Goal: Task Accomplishment & Management: Manage account settings

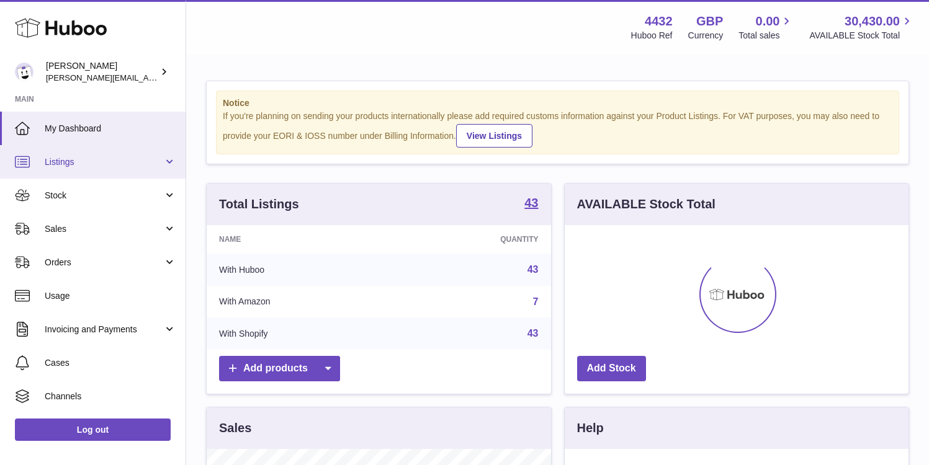
scroll to position [194, 344]
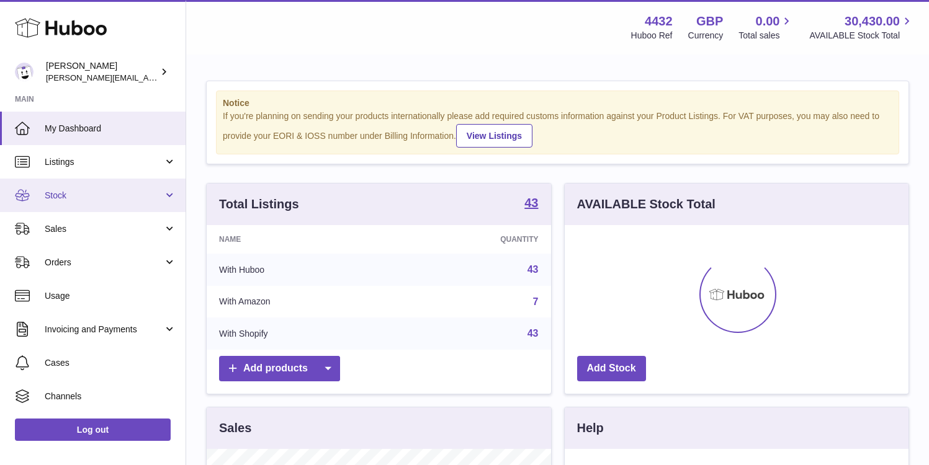
click at [121, 186] on link "Stock" at bounding box center [93, 196] width 186 height 34
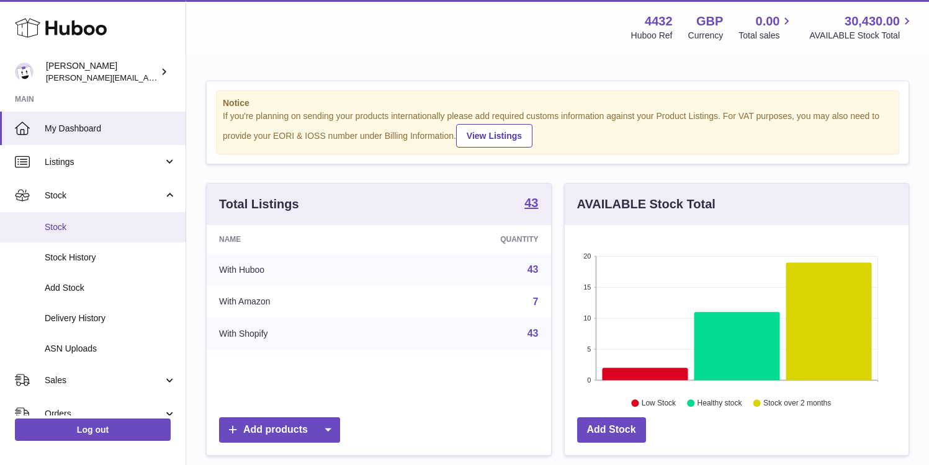
click at [112, 227] on span "Stock" at bounding box center [111, 228] width 132 height 12
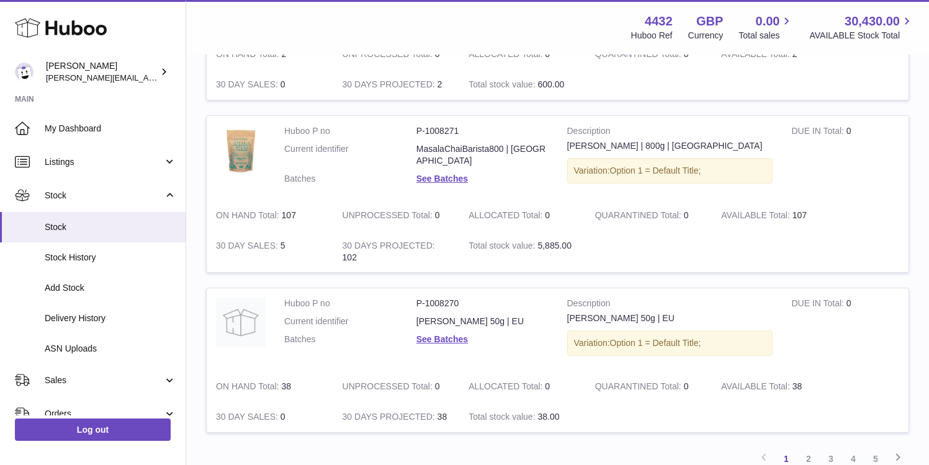
scroll to position [1520, 0]
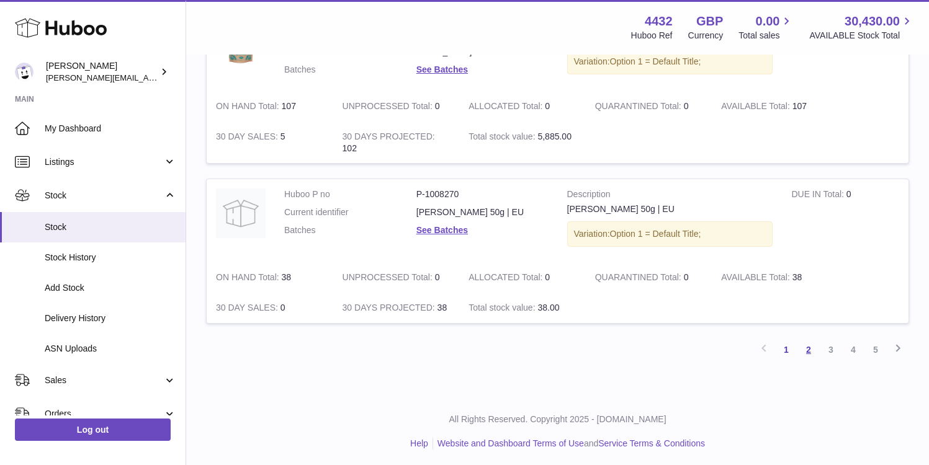
click at [801, 344] on link "2" at bounding box center [808, 350] width 22 height 22
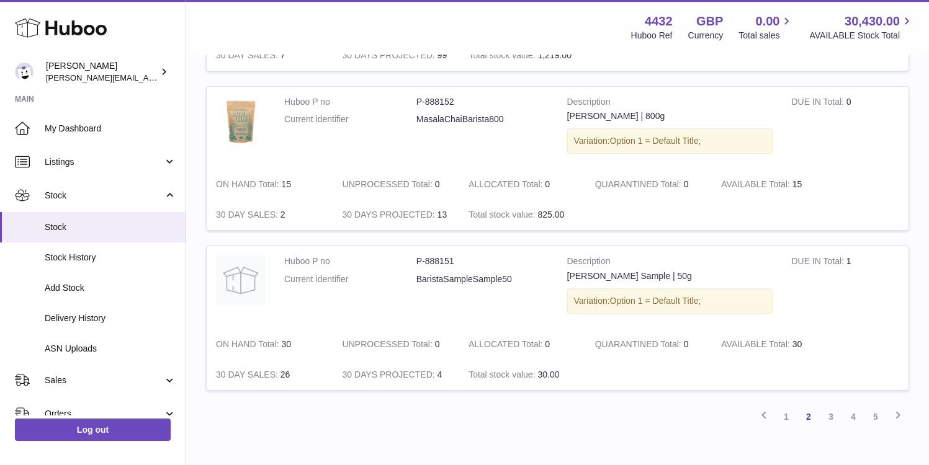
scroll to position [1416, 0]
click at [830, 419] on link "3" at bounding box center [831, 415] width 22 height 22
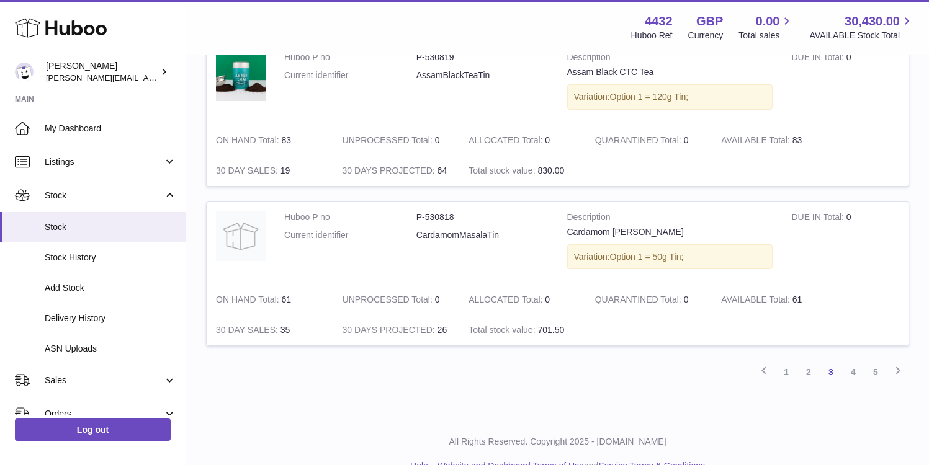
scroll to position [1497, 0]
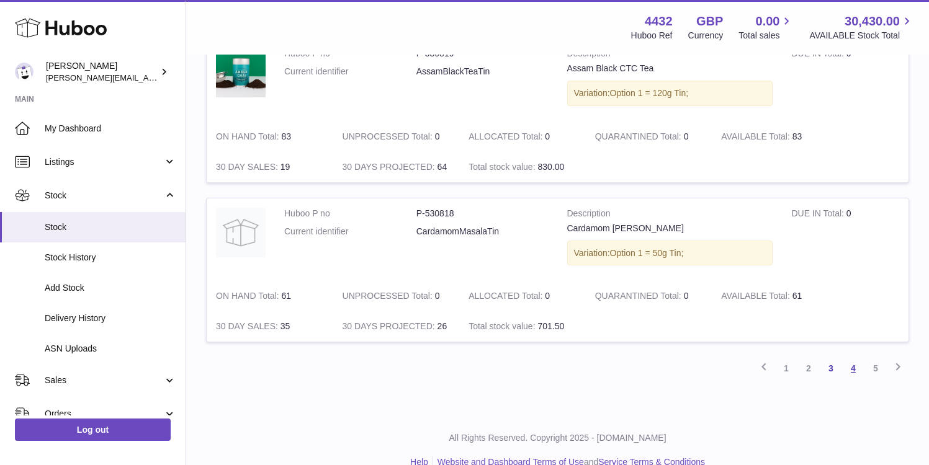
click at [855, 365] on link "4" at bounding box center [853, 368] width 22 height 22
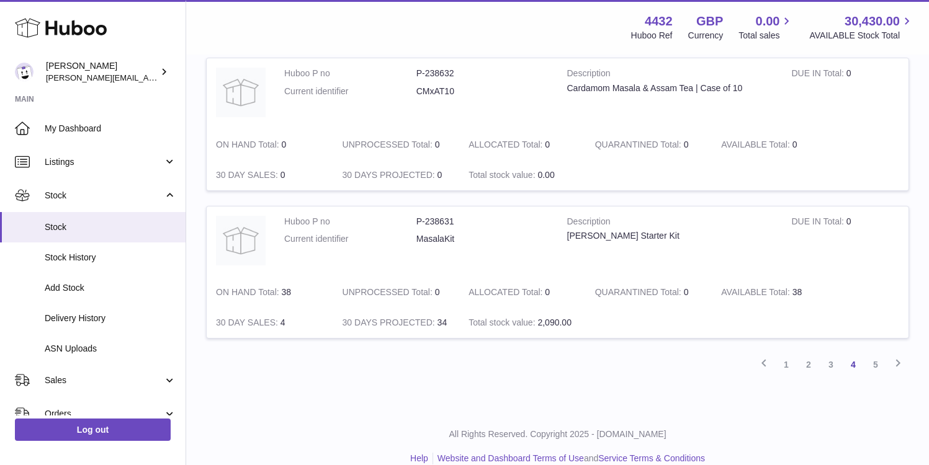
scroll to position [1378, 0]
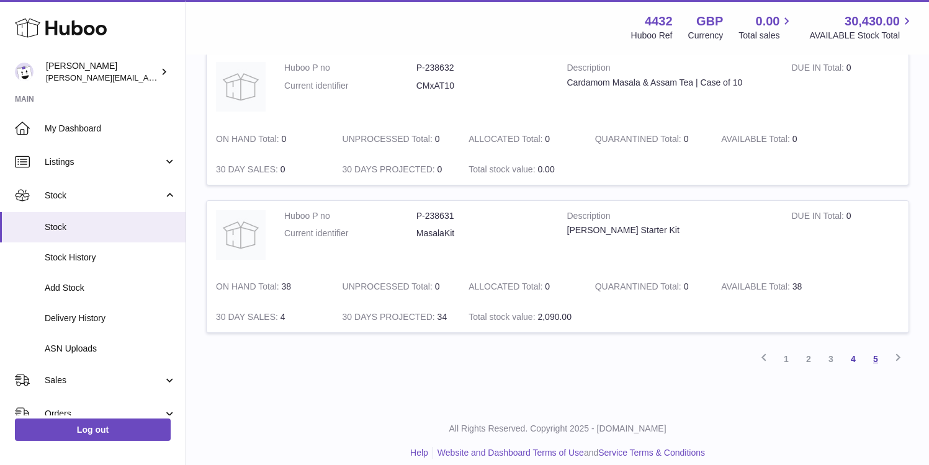
click at [877, 358] on link "5" at bounding box center [875, 359] width 22 height 22
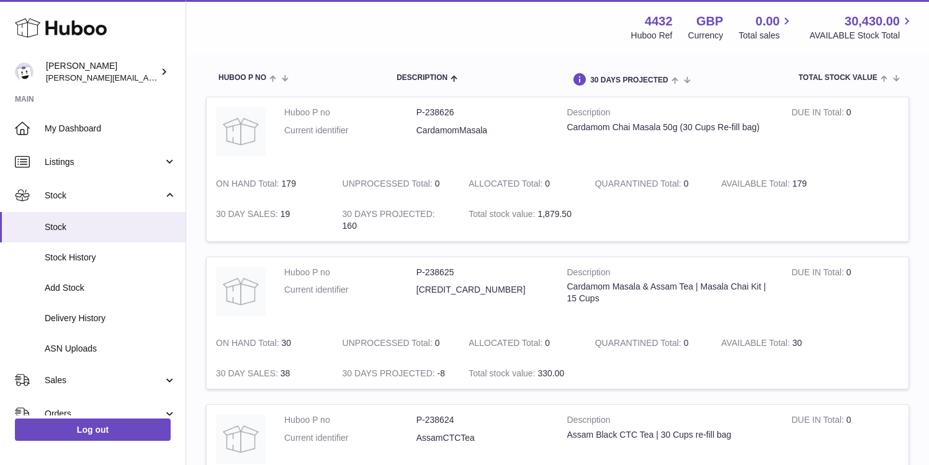
scroll to position [108, 0]
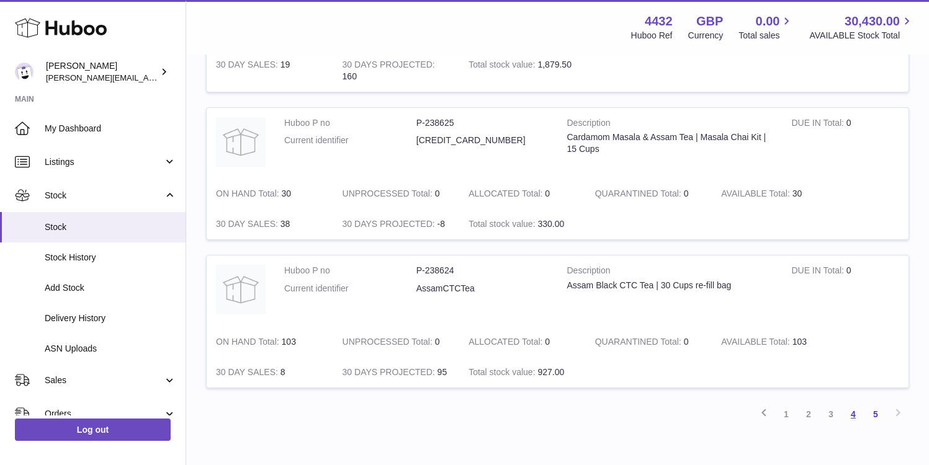
click at [858, 414] on link "4" at bounding box center [853, 414] width 22 height 22
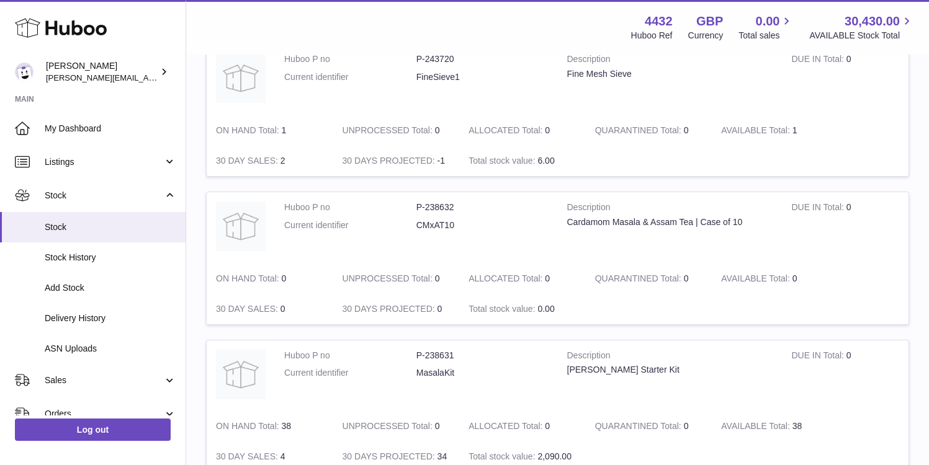
scroll to position [1243, 0]
